Goal: Book appointment/travel/reservation

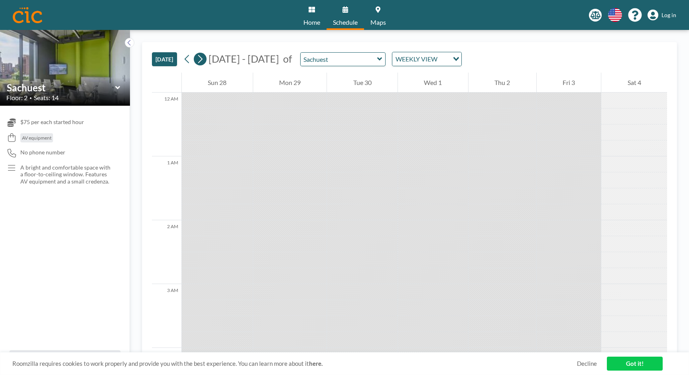
click at [201, 57] on icon at bounding box center [200, 59] width 8 height 12
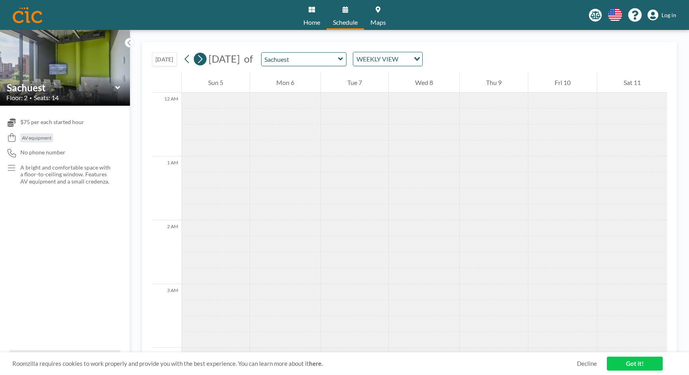
click at [201, 57] on icon at bounding box center [200, 59] width 8 height 12
click at [202, 59] on icon at bounding box center [200, 59] width 8 height 12
click at [378, 107] on div at bounding box center [357, 100] width 69 height 16
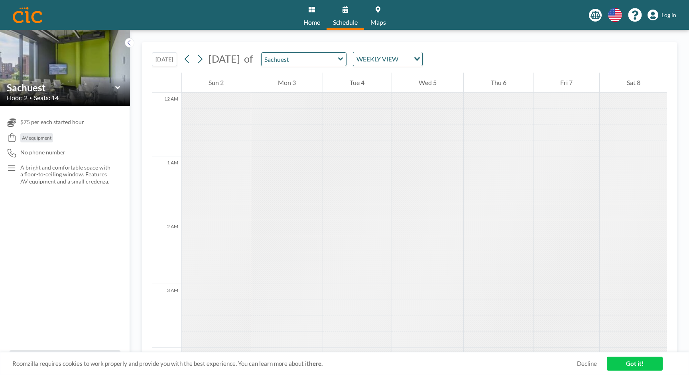
click at [375, 99] on div at bounding box center [357, 100] width 69 height 16
drag, startPoint x: 371, startPoint y: 106, endPoint x: 371, endPoint y: 192, distance: 86.5
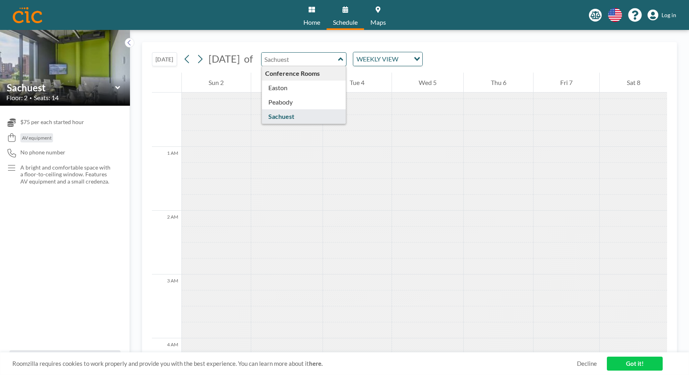
click at [338, 61] on input "text" at bounding box center [300, 59] width 77 height 13
type input "Easton"
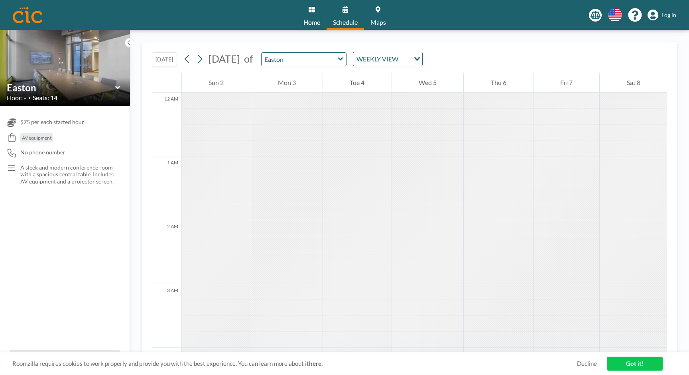
click at [327, 147] on div at bounding box center [357, 148] width 69 height 16
click at [359, 83] on div "Tue 4" at bounding box center [357, 83] width 69 height 20
click at [437, 83] on div "Wed 5" at bounding box center [428, 83] width 72 height 20
click at [413, 59] on div "WEEKLY VIEW" at bounding box center [383, 58] width 60 height 12
click at [417, 76] on li "DAILY VIEW" at bounding box center [425, 73] width 68 height 12
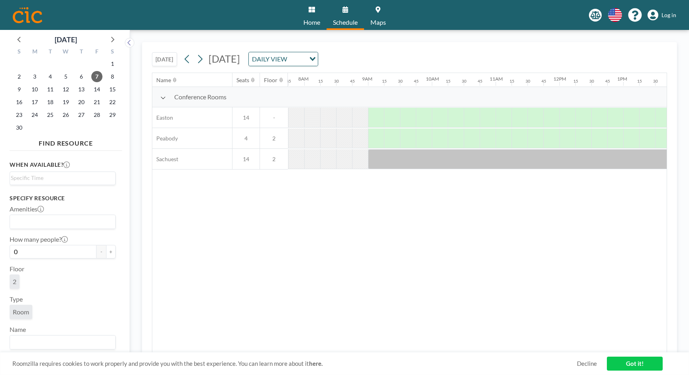
scroll to position [0, 494]
click at [188, 62] on icon at bounding box center [187, 59] width 8 height 12
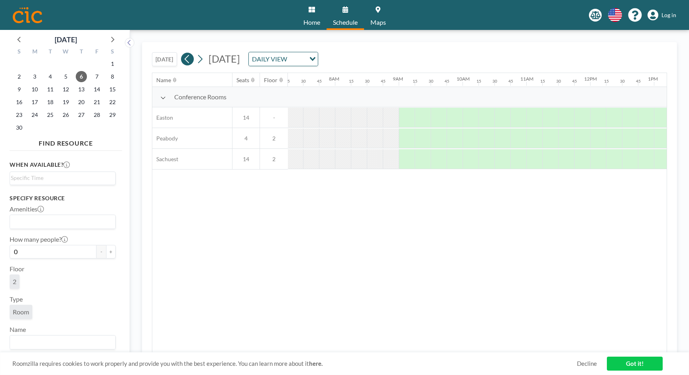
click at [188, 62] on icon at bounding box center [187, 59] width 8 height 12
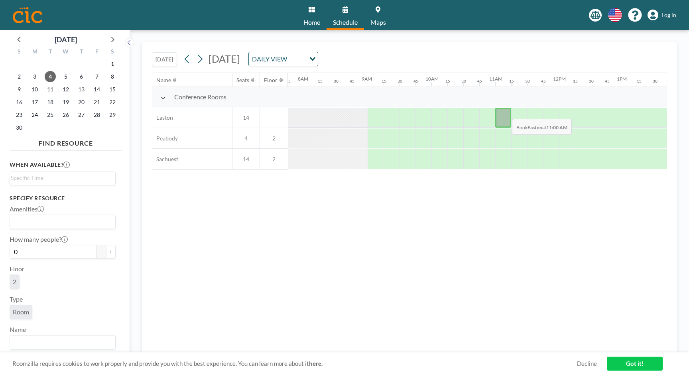
click at [505, 113] on div at bounding box center [503, 118] width 16 height 20
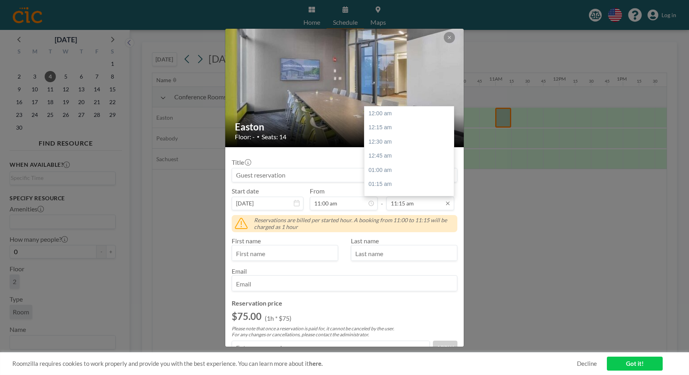
scroll to position [639, 0]
click at [433, 207] on input "11:15 am" at bounding box center [420, 204] width 68 height 14
click at [399, 175] on div "05:00 pm" at bounding box center [408, 176] width 89 height 14
type input "05:00 pm"
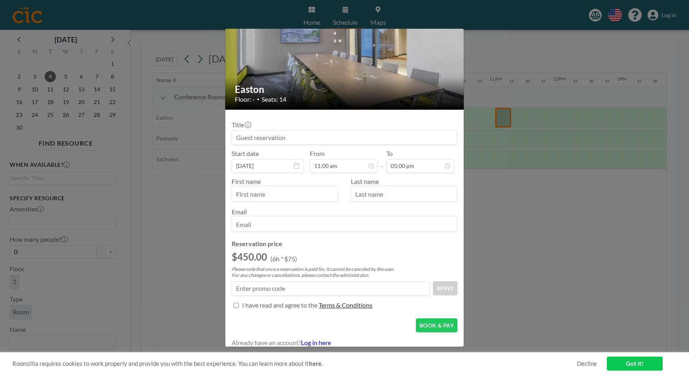
scroll to position [0, 0]
click at [542, 44] on div "Easton Floor: - • Seats: 14 Title Start date [DATE] From 11:00 am - To 05:00 pm…" at bounding box center [344, 187] width 689 height 375
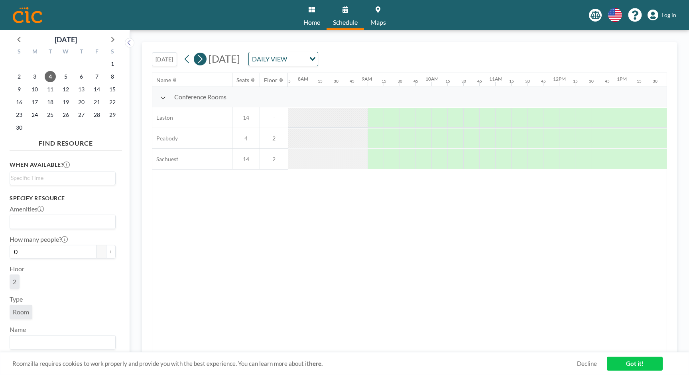
click at [201, 60] on icon at bounding box center [200, 59] width 8 height 12
click at [375, 118] on div at bounding box center [376, 118] width 16 height 20
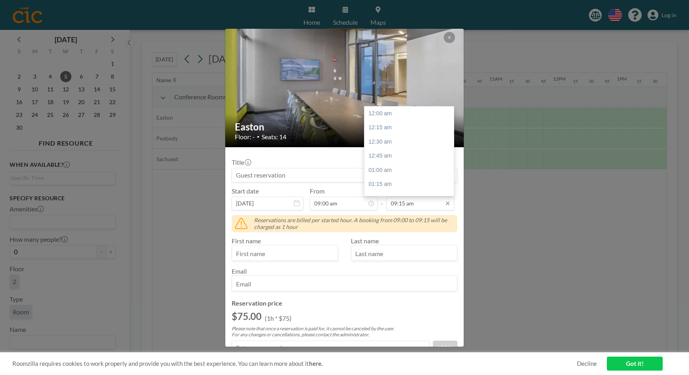
scroll to position [525, 0]
click at [423, 205] on input "09:15 am" at bounding box center [420, 204] width 68 height 14
click at [409, 163] on div "01:00 pm" at bounding box center [408, 166] width 89 height 14
type input "01:00 pm"
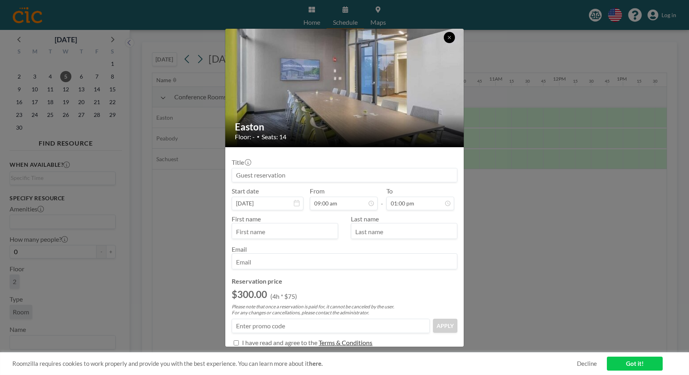
click at [446, 40] on button at bounding box center [449, 37] width 11 height 11
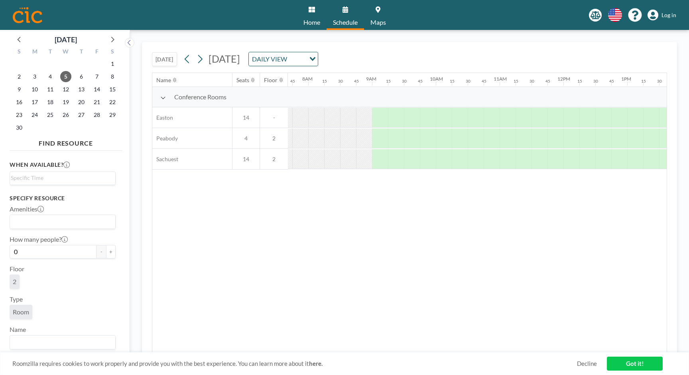
scroll to position [0, 494]
